Goal: Navigation & Orientation: Find specific page/section

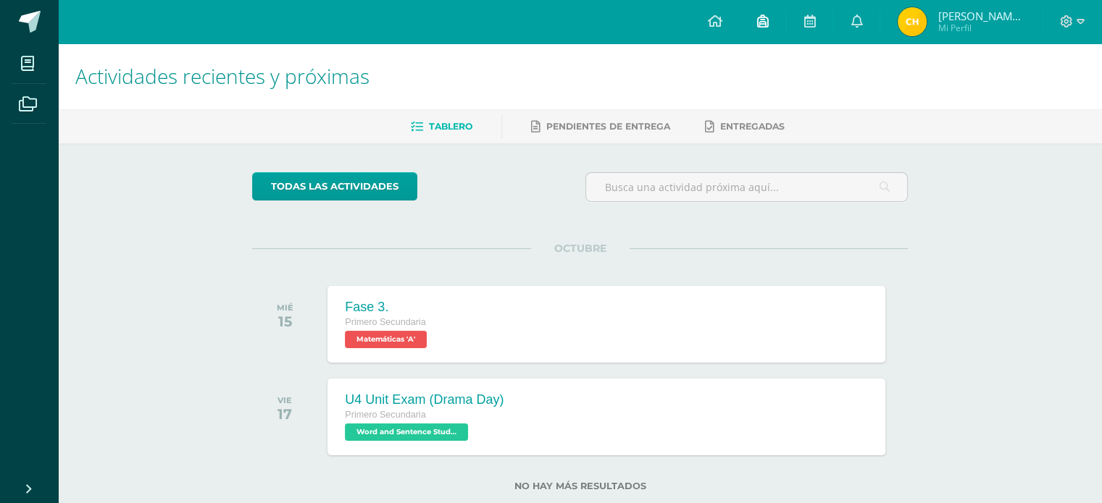
click at [785, 15] on link at bounding box center [762, 21] width 46 height 43
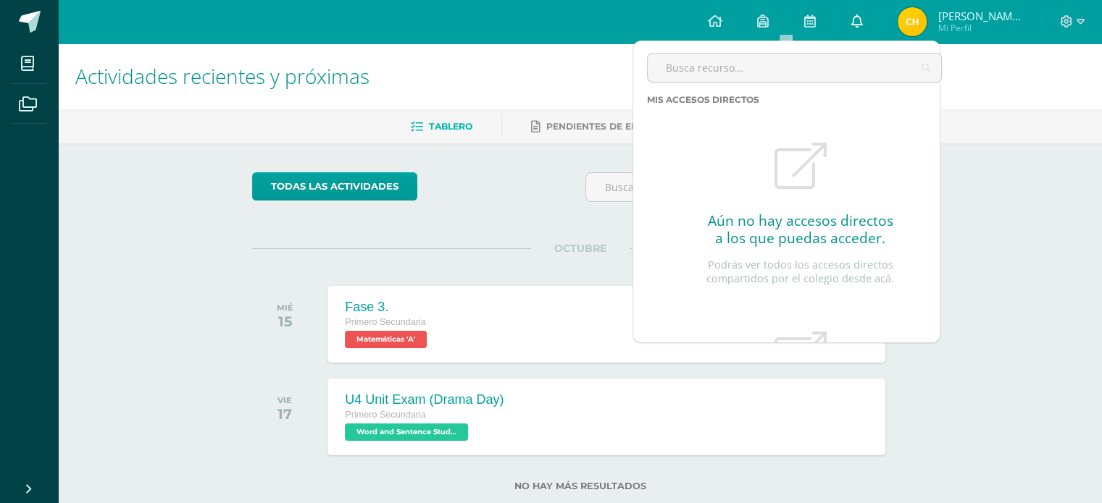
click at [862, 23] on icon at bounding box center [856, 20] width 12 height 13
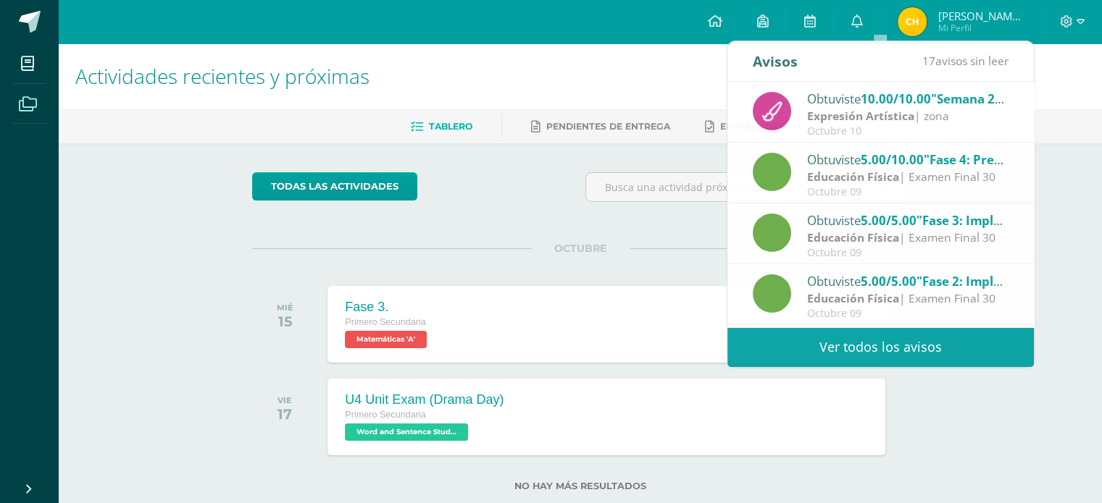
click at [30, 107] on icon at bounding box center [28, 104] width 18 height 14
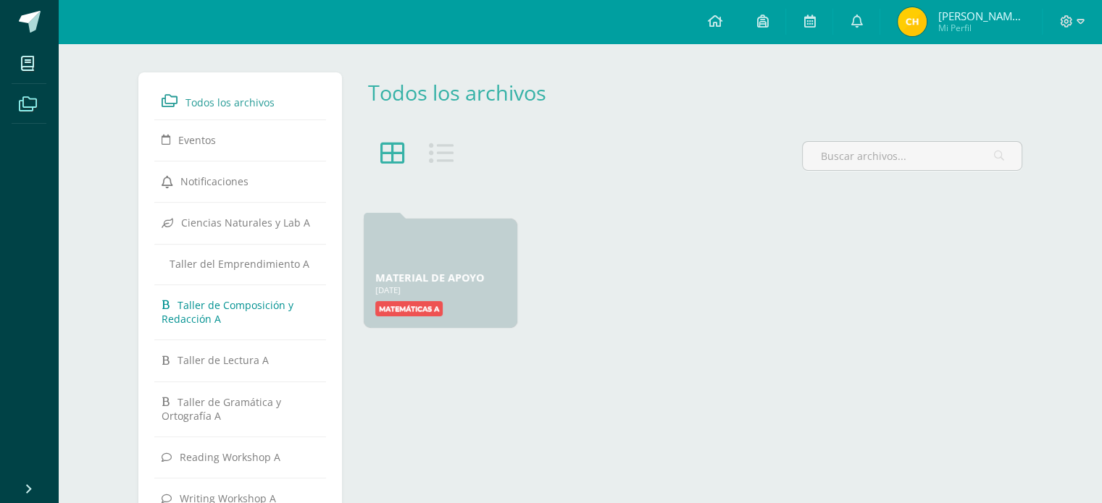
click at [234, 307] on span "Taller de Composición y Redacción A" at bounding box center [228, 312] width 132 height 28
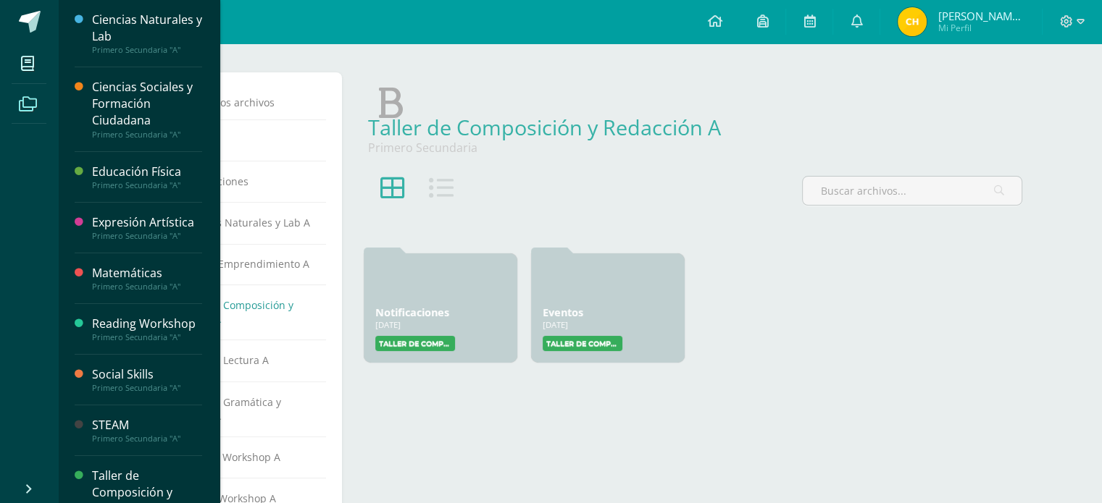
click at [151, 380] on div "Social Skills" at bounding box center [147, 374] width 110 height 17
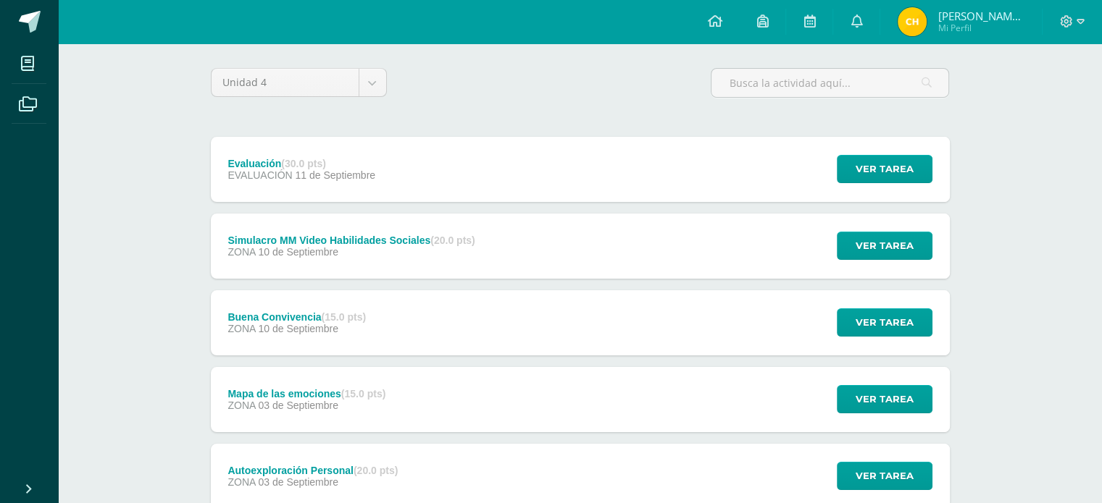
scroll to position [105, 0]
